Goal: Information Seeking & Learning: Learn about a topic

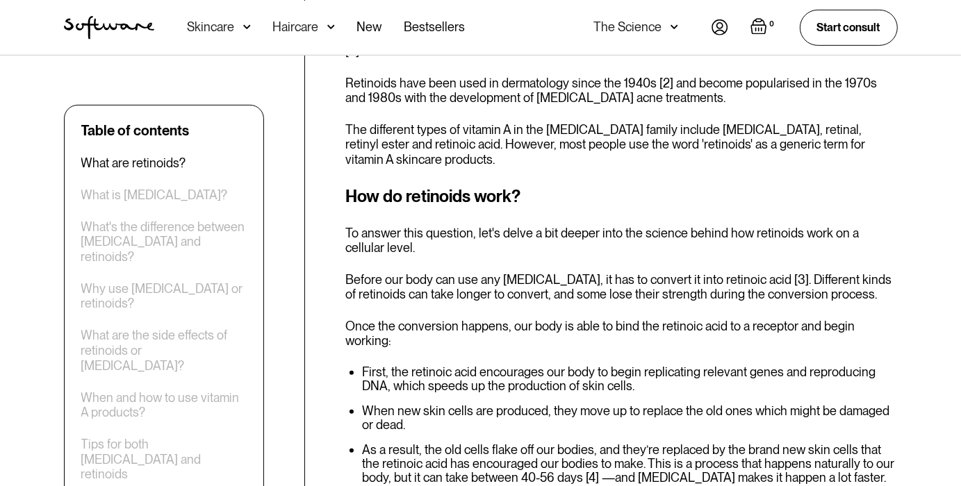
scroll to position [800, 0]
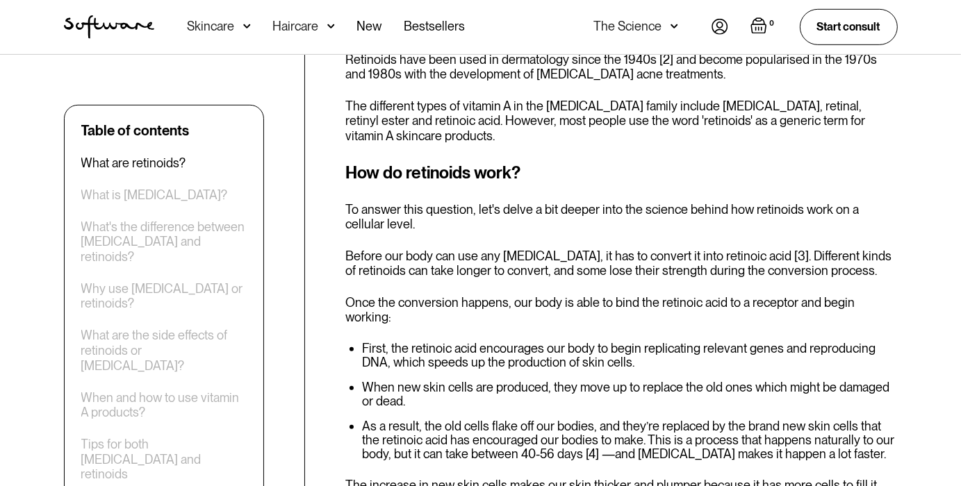
drag, startPoint x: 745, startPoint y: 257, endPoint x: 788, endPoint y: 257, distance: 43.1
click at [788, 295] on p "Once the conversion happens, our body is able to bind the retinoic acid to a re…" at bounding box center [621, 310] width 552 height 30
drag, startPoint x: 777, startPoint y: 256, endPoint x: 769, endPoint y: 257, distance: 8.4
click at [776, 295] on p "Once the conversion happens, our body is able to bind the retinoic acid to a re…" at bounding box center [621, 310] width 552 height 30
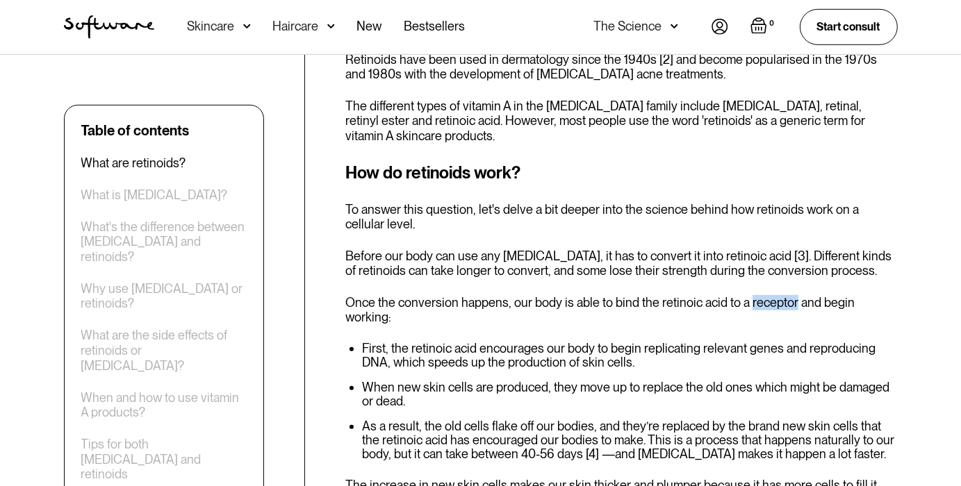
drag, startPoint x: 747, startPoint y: 254, endPoint x: 791, endPoint y: 254, distance: 44.5
click at [791, 295] on p "Once the conversion happens, our body is able to bind the retinoic acid to a re…" at bounding box center [621, 310] width 552 height 30
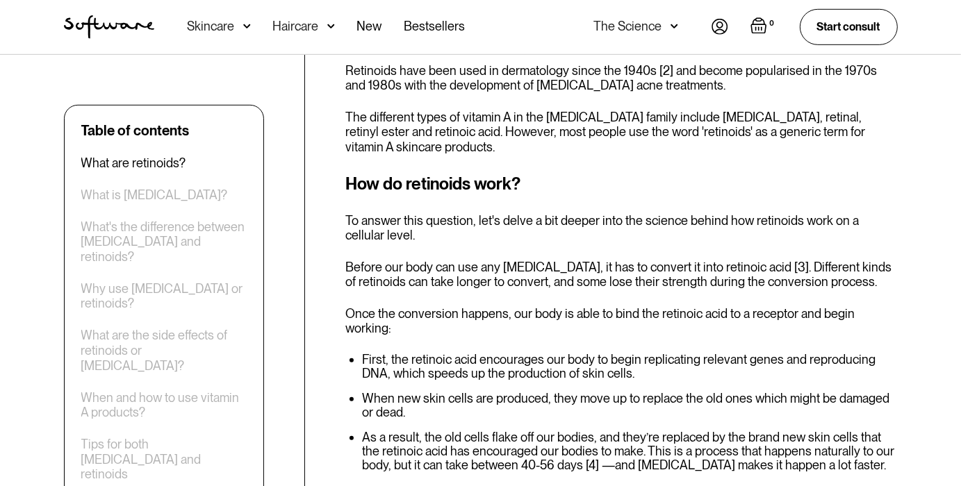
click at [859, 306] on p "Once the conversion happens, our body is able to bind the retinoic acid to a re…" at bounding box center [621, 321] width 552 height 30
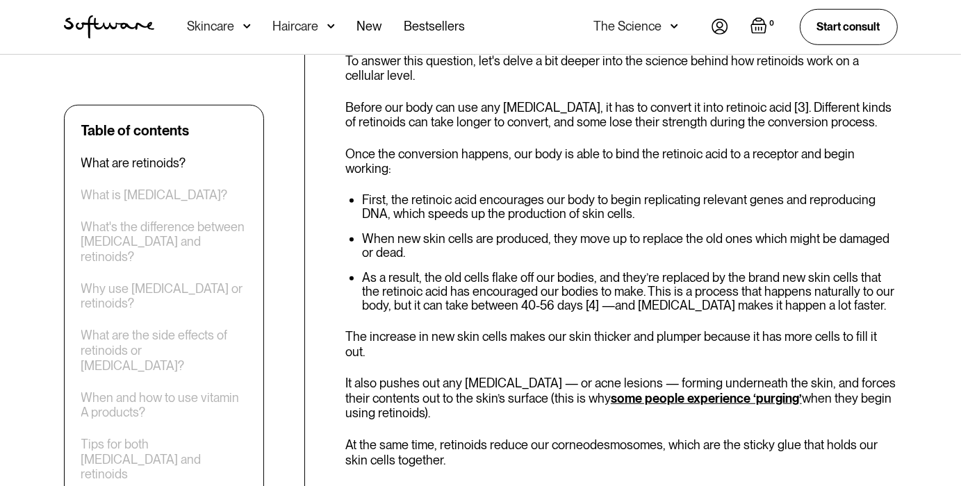
scroll to position [927, 0]
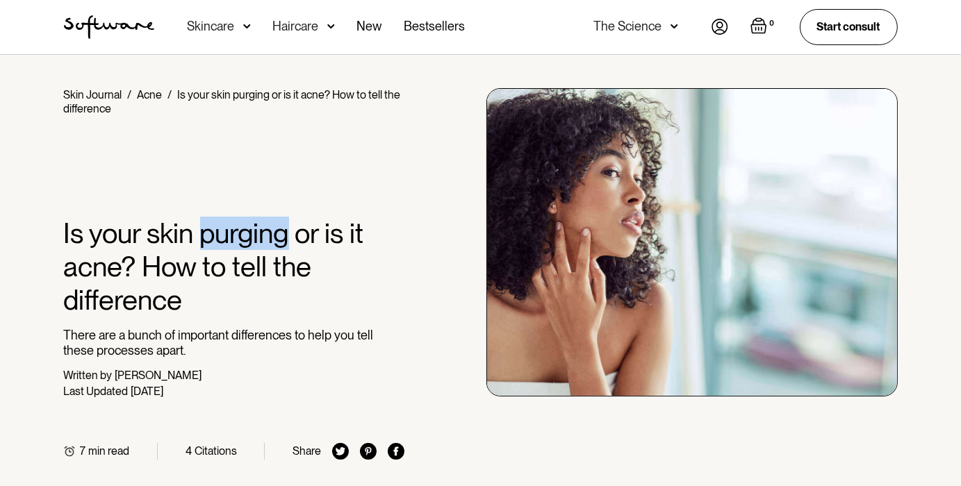
drag, startPoint x: 208, startPoint y: 237, endPoint x: 286, endPoint y: 236, distance: 77.1
click at [286, 236] on h1 "Is your skin purging or is it acne? How to tell the difference" at bounding box center [234, 267] width 341 height 100
